Goal: Check status: Check status

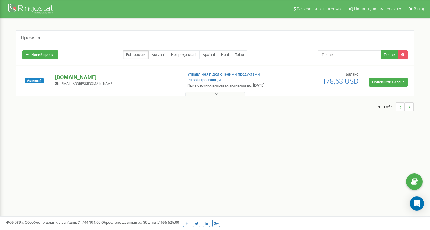
click at [85, 77] on p "[DOMAIN_NAME]" at bounding box center [116, 78] width 123 height 8
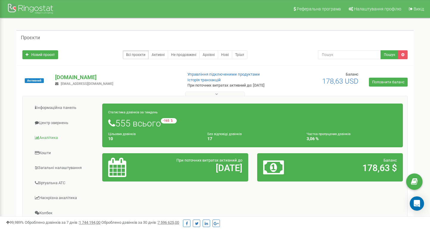
click at [49, 140] on link "Аналiтика" at bounding box center [64, 138] width 75 height 15
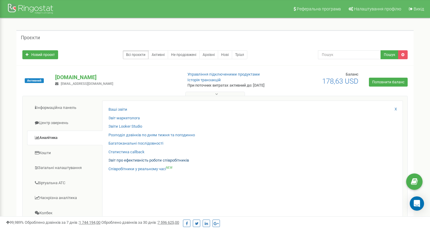
click at [135, 158] on link "Звіт про ефективність роботи співробітників" at bounding box center [149, 161] width 80 height 6
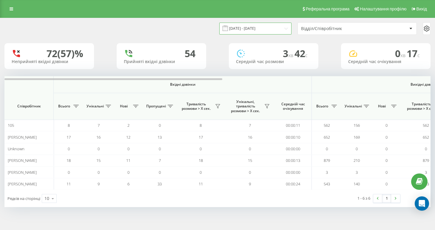
click at [260, 34] on input "[DATE] - [DATE]" at bounding box center [255, 29] width 72 height 12
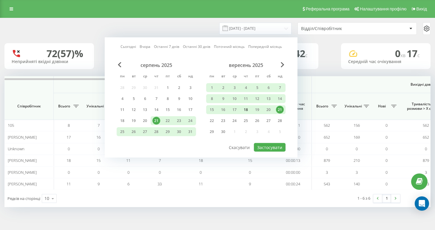
click at [243, 114] on div "18" at bounding box center [246, 110] width 8 height 8
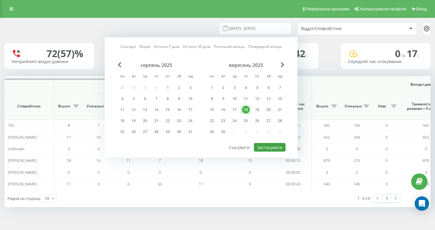
click at [281, 152] on button "Застосувати" at bounding box center [270, 147] width 32 height 9
type input "[DATE] - [DATE]"
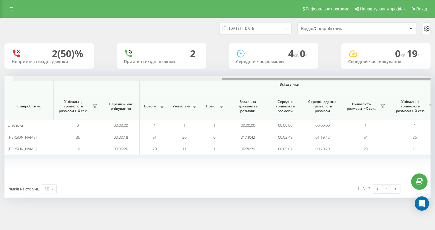
scroll to position [0, 406]
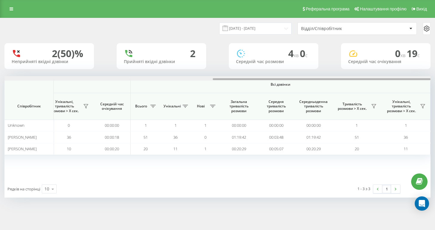
drag, startPoint x: 105, startPoint y: 78, endPoint x: 334, endPoint y: 86, distance: 229.4
click at [334, 86] on div "Вхідні дзвінки Вихідні дзвінки Всі дзвінки Співробітник Всього Унікальні Нові П…" at bounding box center [217, 128] width 426 height 104
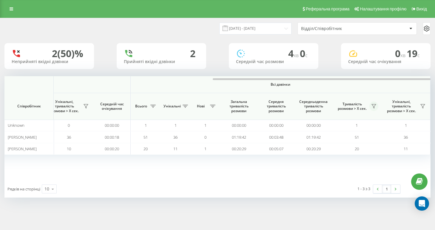
click at [369, 106] on button at bounding box center [373, 107] width 9 height 10
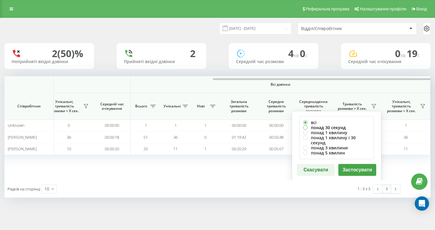
click at [332, 128] on label "понад 30 секунд" at bounding box center [336, 127] width 67 height 5
radio input "true"
click at [358, 166] on button "Застосувати" at bounding box center [357, 170] width 38 height 12
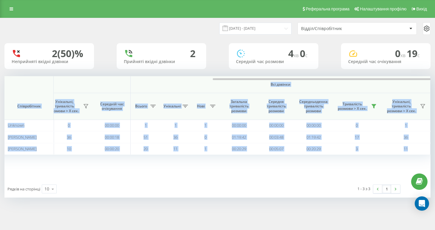
drag, startPoint x: 190, startPoint y: 78, endPoint x: 346, endPoint y: 81, distance: 156.2
click at [346, 81] on div "Вхідні дзвінки Вихідні дзвінки Всі дзвінки Співробітник Всього Унікальні Нові П…" at bounding box center [217, 128] width 426 height 104
click at [327, 160] on div "Вхідні дзвінки Вихідні дзвінки Всі дзвінки Співробітник Всього Унікальні Нові П…" at bounding box center [217, 128] width 426 height 104
drag, startPoint x: 303, startPoint y: 78, endPoint x: 334, endPoint y: 83, distance: 32.3
click at [334, 83] on div "Вхідні дзвінки Вихідні дзвінки Всі дзвінки Співробітник Всього Унікальні Нові П…" at bounding box center [217, 128] width 426 height 104
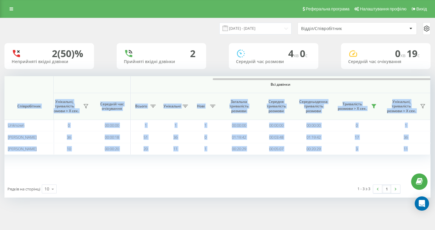
click at [290, 161] on div "Вхідні дзвінки Вихідні дзвінки Всі дзвінки Співробітник Всього Унікальні Нові П…" at bounding box center [217, 128] width 426 height 104
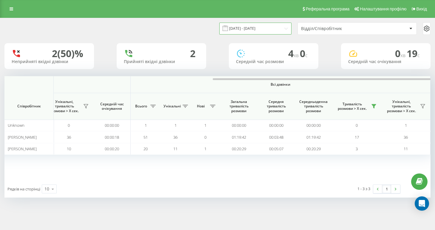
click at [274, 34] on input "[DATE] - [DATE]" at bounding box center [255, 29] width 72 height 12
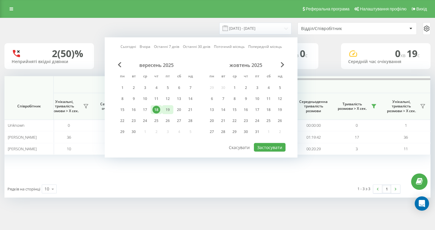
click at [163, 114] on div "19" at bounding box center [167, 110] width 11 height 9
click at [266, 150] on button "Застосувати" at bounding box center [270, 147] width 32 height 9
type input "[DATE] - [DATE]"
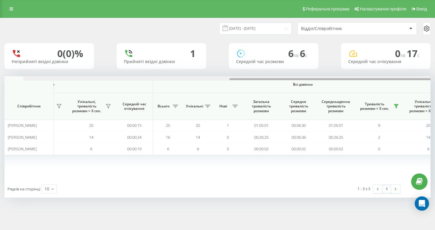
scroll to position [0, 406]
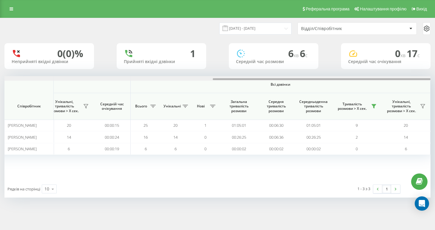
drag, startPoint x: 176, startPoint y: 85, endPoint x: 418, endPoint y: 90, distance: 241.5
click at [418, 90] on div "Вхідні дзвінки Вихідні дзвінки Всі дзвінки Співробітник Всього Унікальні Нові П…" at bounding box center [217, 128] width 426 height 104
